Goal: Transaction & Acquisition: Purchase product/service

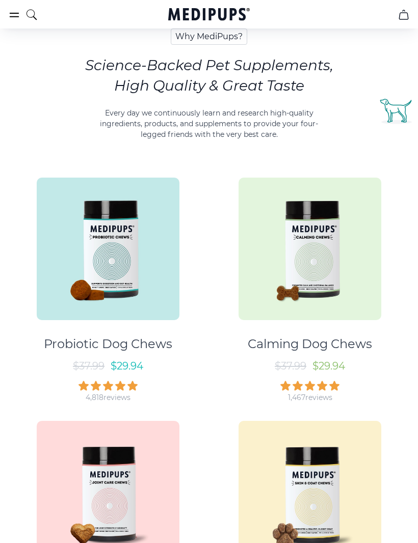
scroll to position [455, 0]
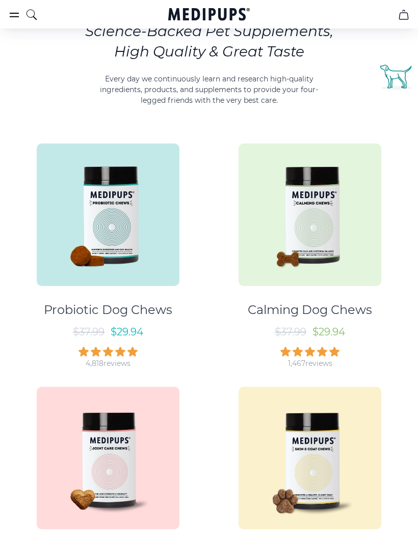
click at [332, 256] on img at bounding box center [309, 215] width 143 height 143
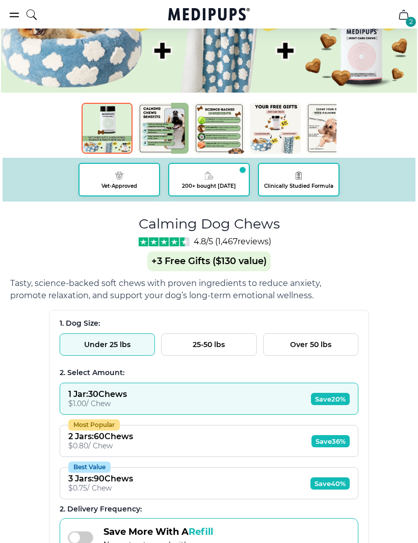
scroll to position [392, 0]
click at [342, 448] on span "Save 36%" at bounding box center [330, 441] width 38 height 12
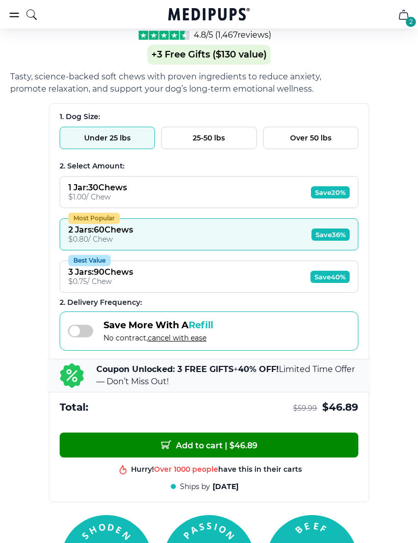
scroll to position [598, 0]
click at [317, 449] on button "Add to cart | $ 46.89" at bounding box center [209, 445] width 298 height 25
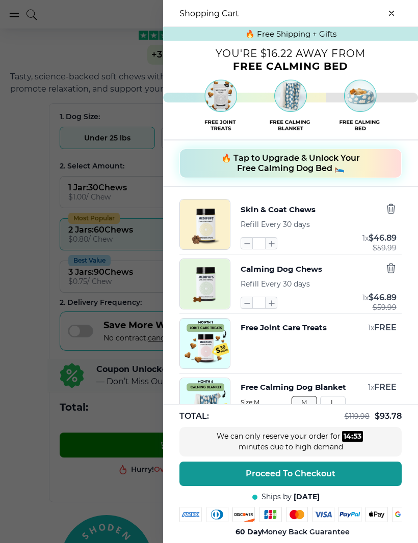
click at [248, 309] on icon "button" at bounding box center [246, 302] width 11 height 11
click at [270, 309] on button "button" at bounding box center [271, 303] width 12 height 12
type input "*"
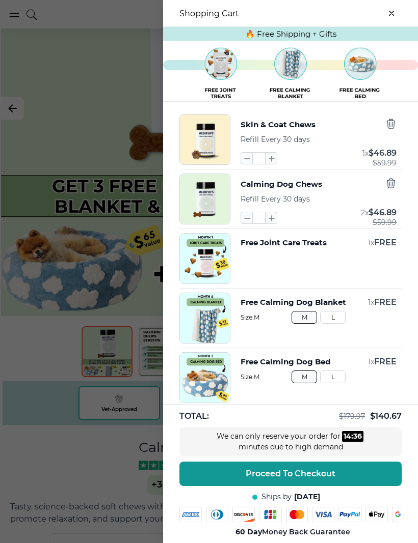
scroll to position [168, 0]
click at [393, 128] on icon "button" at bounding box center [390, 123] width 11 height 11
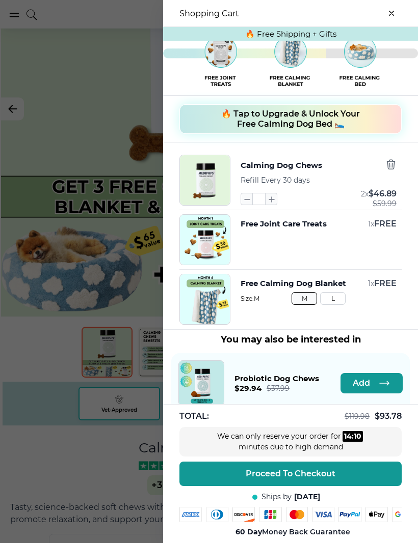
scroll to position [45, 0]
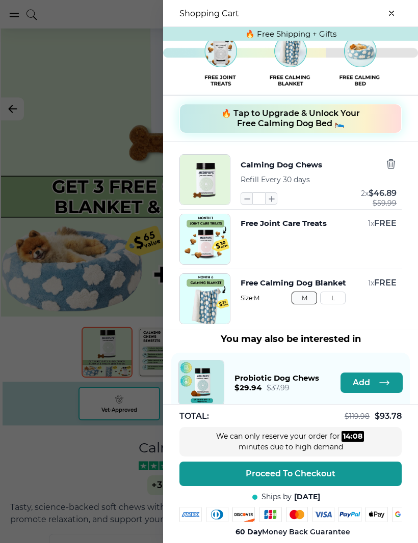
click at [84, 450] on div at bounding box center [209, 271] width 418 height 543
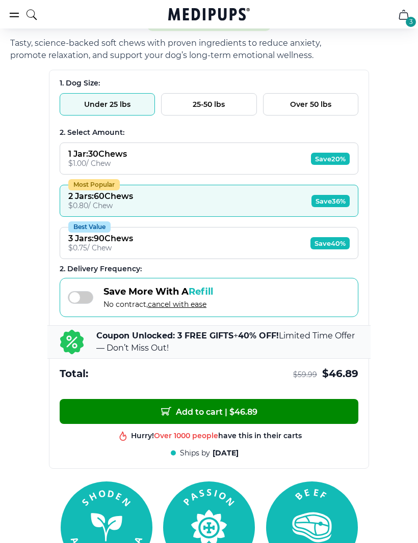
scroll to position [632, 0]
click at [347, 418] on button "Add to cart | $ 46.89" at bounding box center [209, 411] width 298 height 25
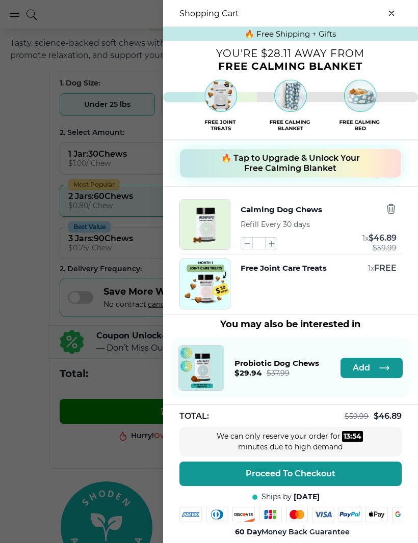
scroll to position [0, 0]
click at [308, 166] on span "🔥 Tap to Upgrade & Unlock Your Free Calming Blanket" at bounding box center [290, 163] width 139 height 20
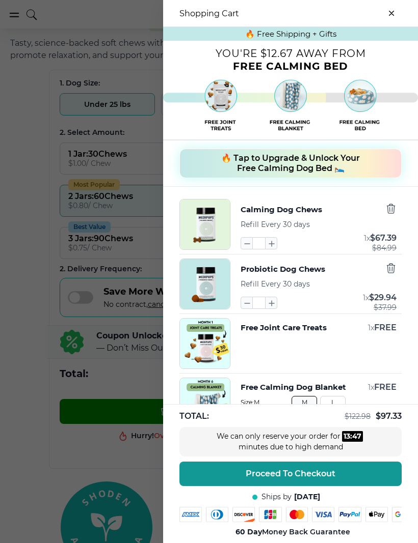
click at [293, 168] on span "🔥 Tap to Upgrade & Unlock Your Free Calming Dog Bed 🛌" at bounding box center [290, 163] width 139 height 20
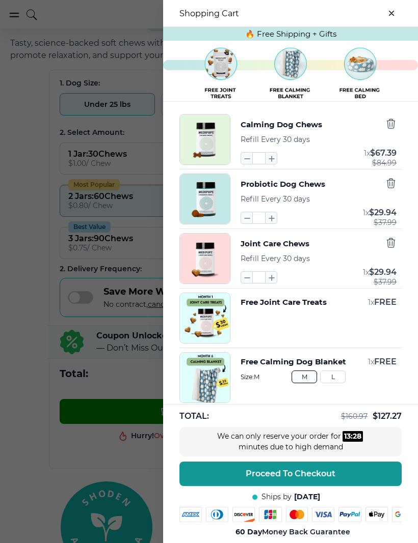
click at [396, 244] on icon "button" at bounding box center [390, 242] width 11 height 11
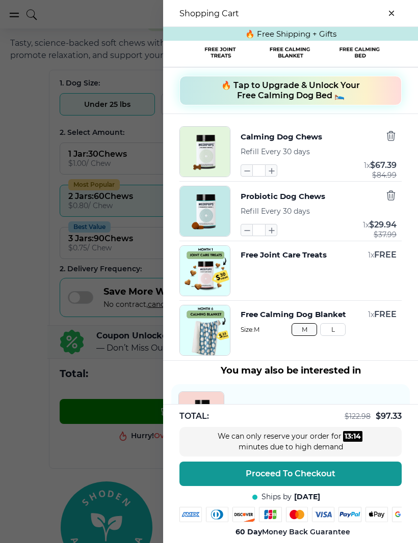
scroll to position [74, 0]
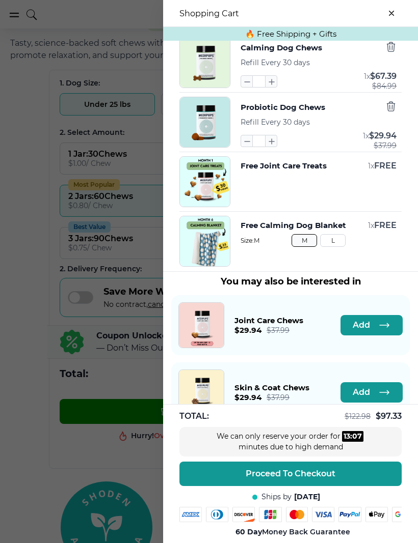
click at [377, 397] on button "Add" at bounding box center [371, 392] width 62 height 20
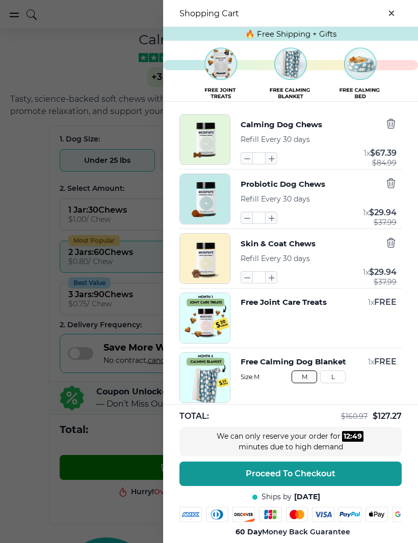
scroll to position [0, 0]
click at [274, 164] on icon "button" at bounding box center [270, 158] width 11 height 11
click at [248, 164] on icon "button" at bounding box center [246, 158] width 11 height 11
type input "*"
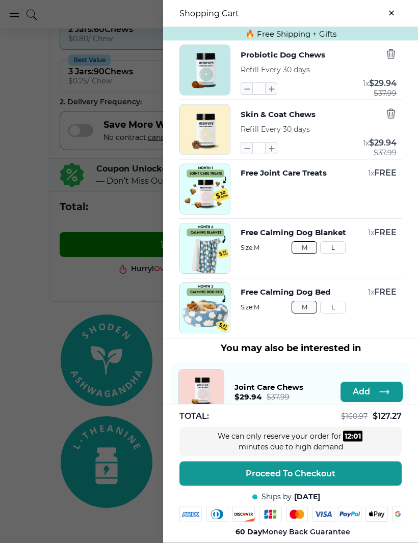
scroll to position [799, 0]
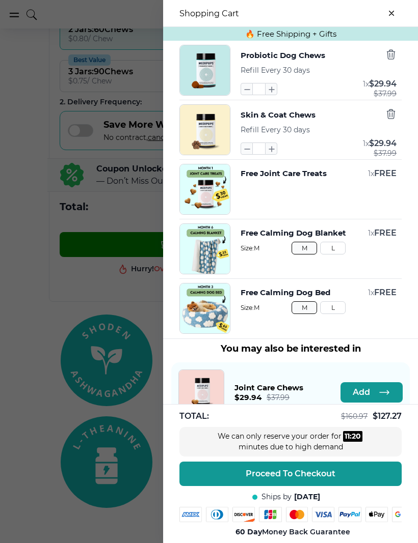
click at [245, 95] on icon "button" at bounding box center [246, 89] width 11 height 11
click at [395, 56] on icon "button" at bounding box center [390, 54] width 11 height 11
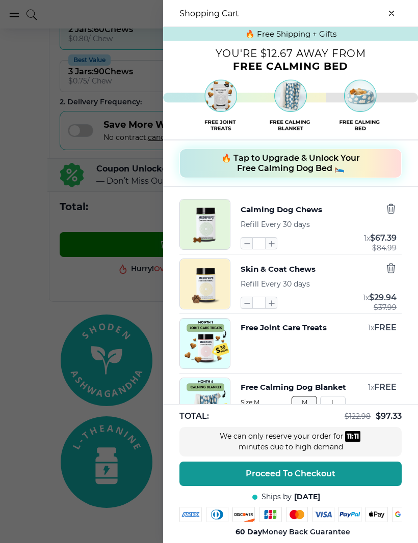
scroll to position [0, 0]
click at [391, 12] on icon "close-cart" at bounding box center [391, 13] width 5 height 5
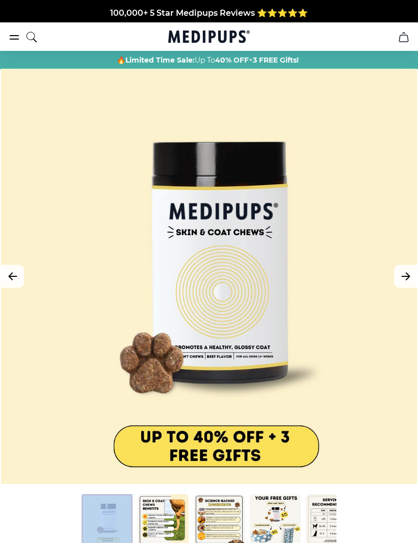
click at [355, 452] on div at bounding box center [209, 277] width 416 height 416
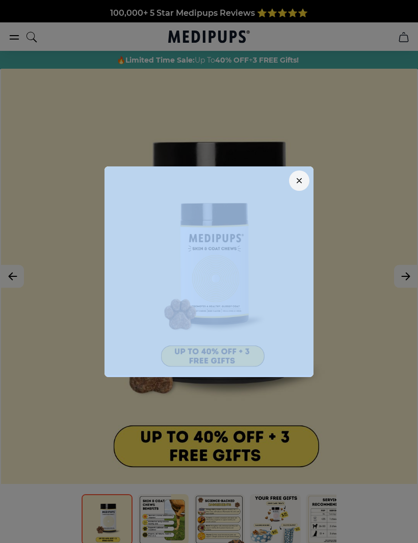
click at [305, 489] on div at bounding box center [209, 271] width 418 height 543
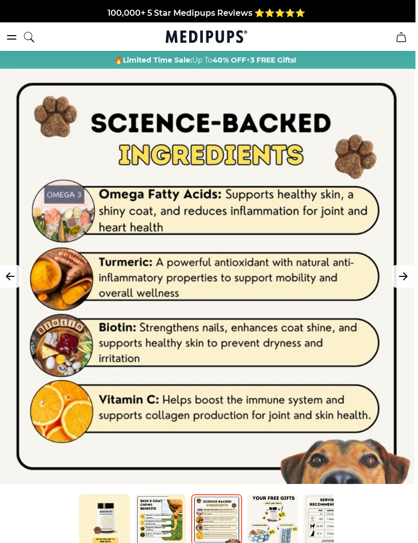
scroll to position [6, 0]
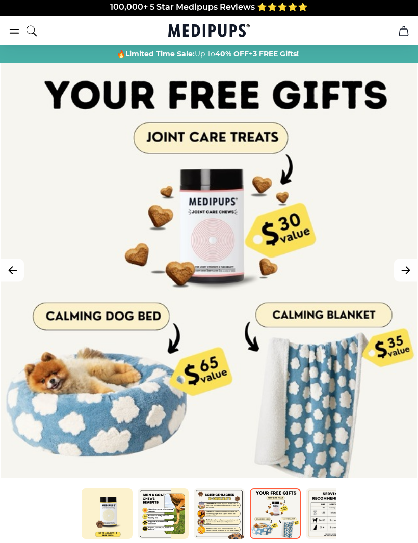
click at [267, 427] on div at bounding box center [209, 271] width 416 height 416
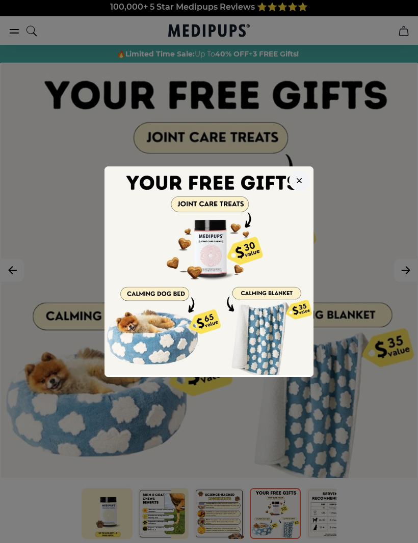
click at [265, 424] on div at bounding box center [209, 271] width 418 height 543
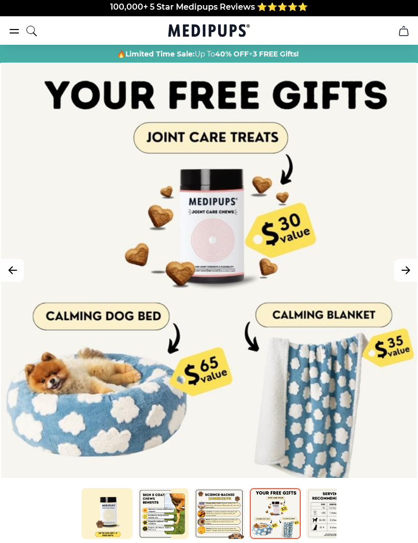
click at [344, 466] on div at bounding box center [209, 271] width 416 height 416
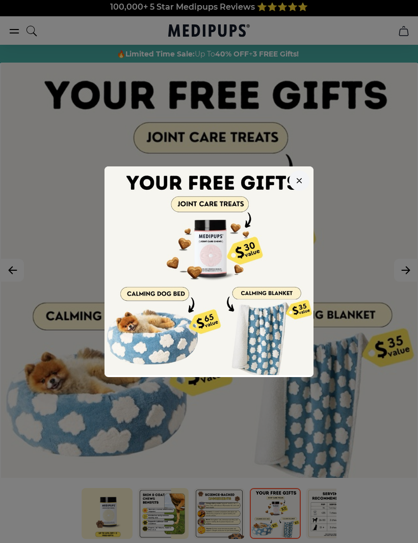
click at [297, 179] on icon "button" at bounding box center [299, 180] width 4 height 4
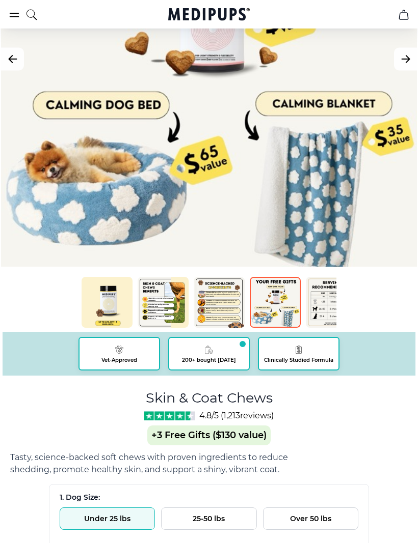
click at [164, 312] on img at bounding box center [163, 303] width 51 height 51
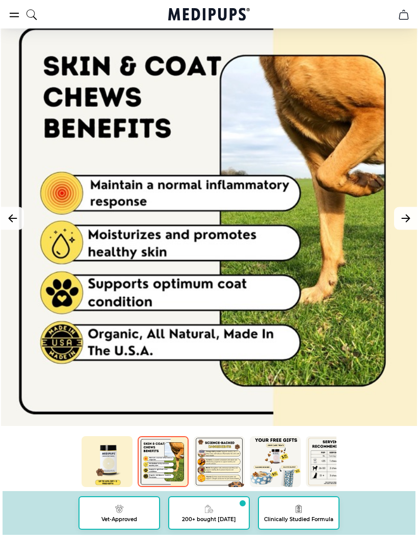
scroll to position [58, 0]
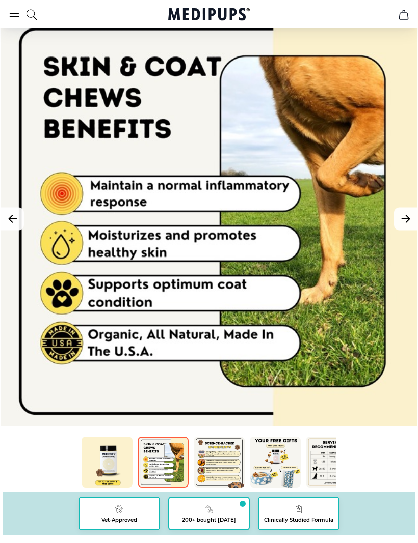
click at [226, 453] on img at bounding box center [219, 462] width 51 height 51
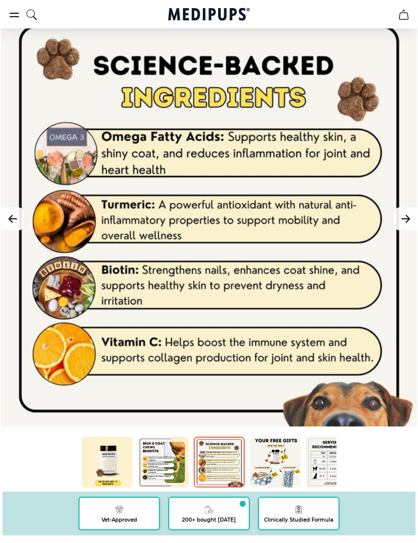
click at [274, 471] on img at bounding box center [275, 462] width 51 height 51
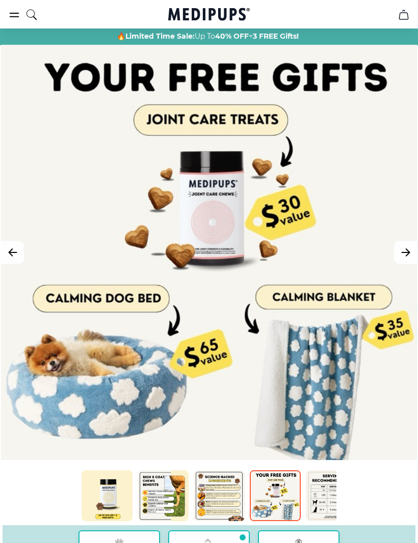
scroll to position [24, 0]
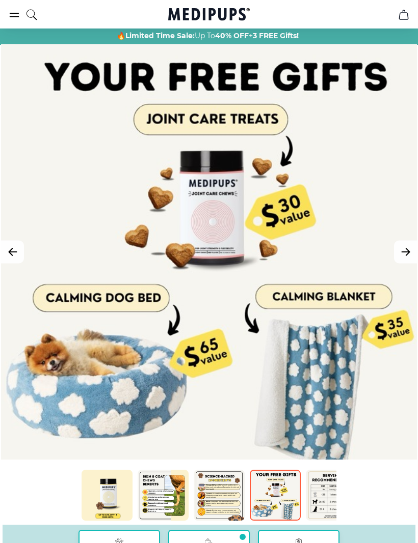
click at [326, 502] on img at bounding box center [331, 496] width 51 height 51
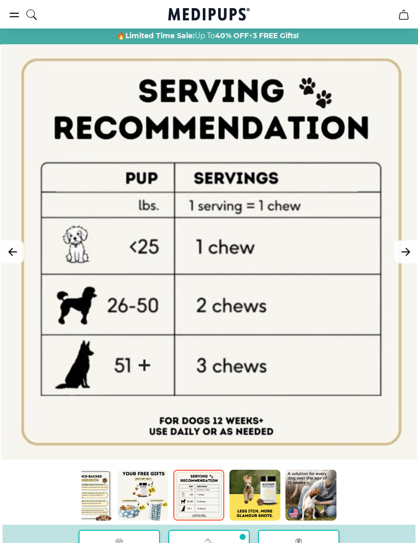
scroll to position [0, 132]
click at [259, 496] on img at bounding box center [254, 495] width 51 height 51
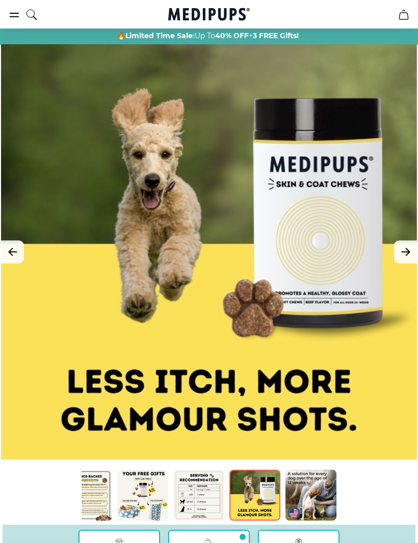
click at [314, 496] on img at bounding box center [310, 495] width 51 height 51
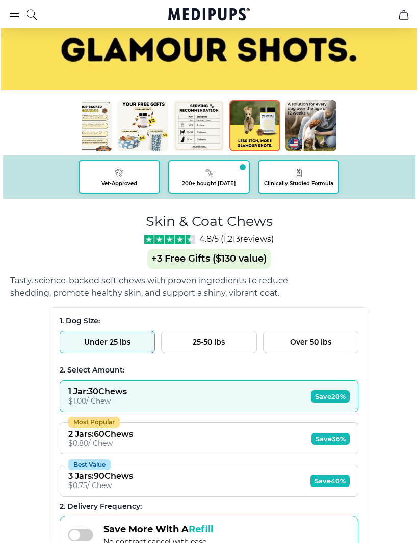
scroll to position [395, 0]
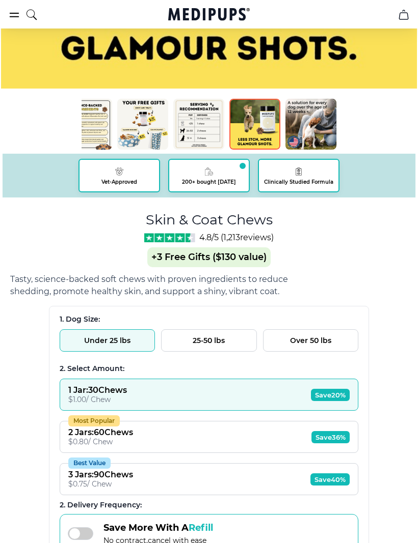
click at [341, 440] on span "Save 36%" at bounding box center [330, 438] width 38 height 12
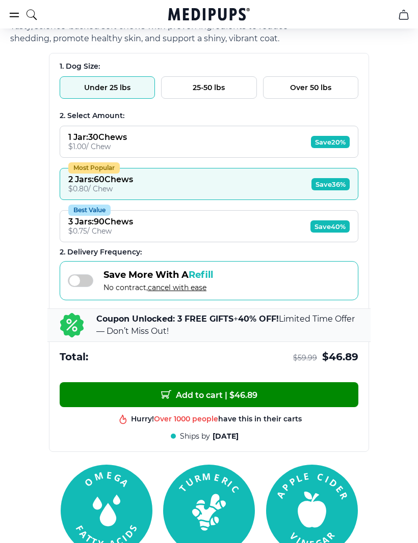
scroll to position [649, 0]
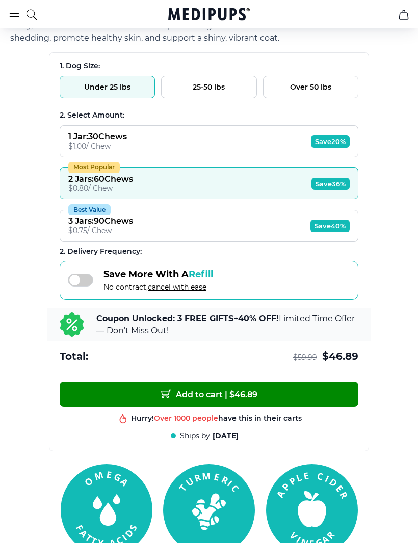
click at [345, 400] on button "Add to cart | $ 46.89" at bounding box center [209, 394] width 298 height 25
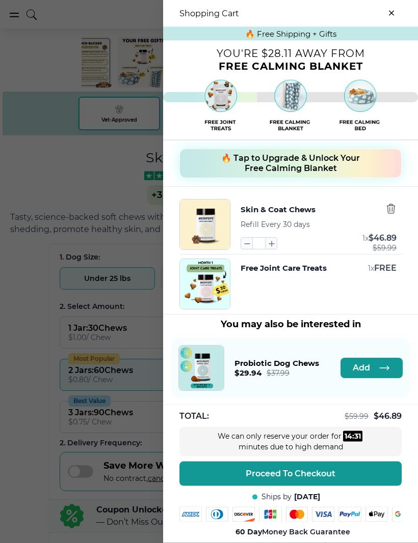
scroll to position [458, 0]
click at [35, 496] on div at bounding box center [209, 271] width 418 height 543
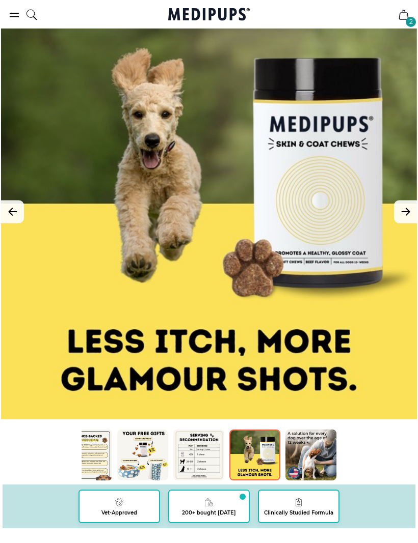
scroll to position [0, 0]
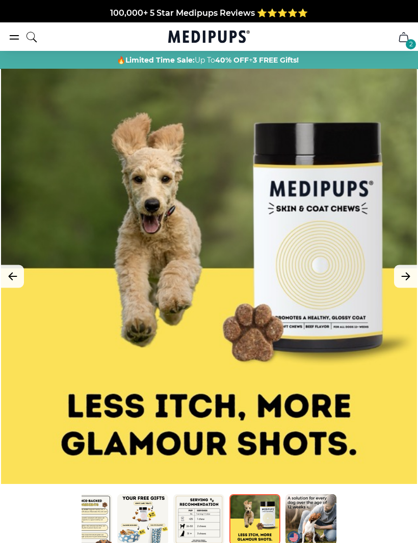
click at [17, 275] on icon "Previous Image" at bounding box center [13, 276] width 12 height 13
